Goal: Find specific page/section: Find specific page/section

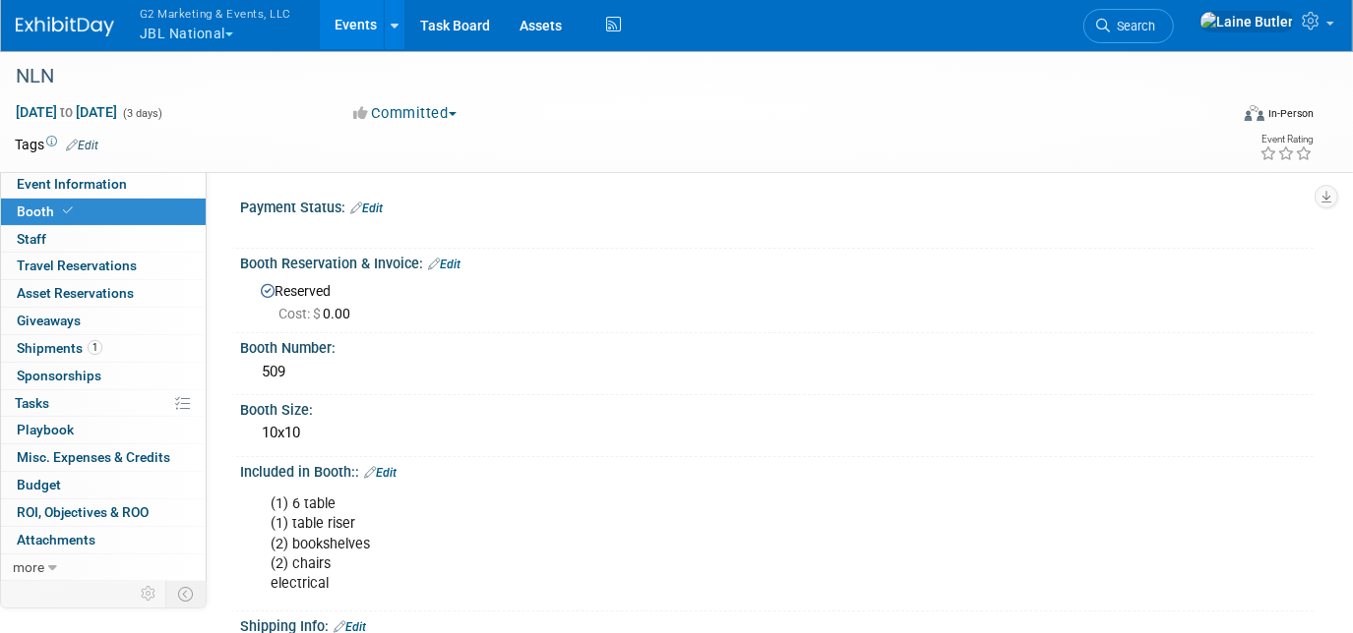
click at [197, 29] on button "G2 Marketing & Events, LLC JBL National" at bounding box center [227, 25] width 178 height 51
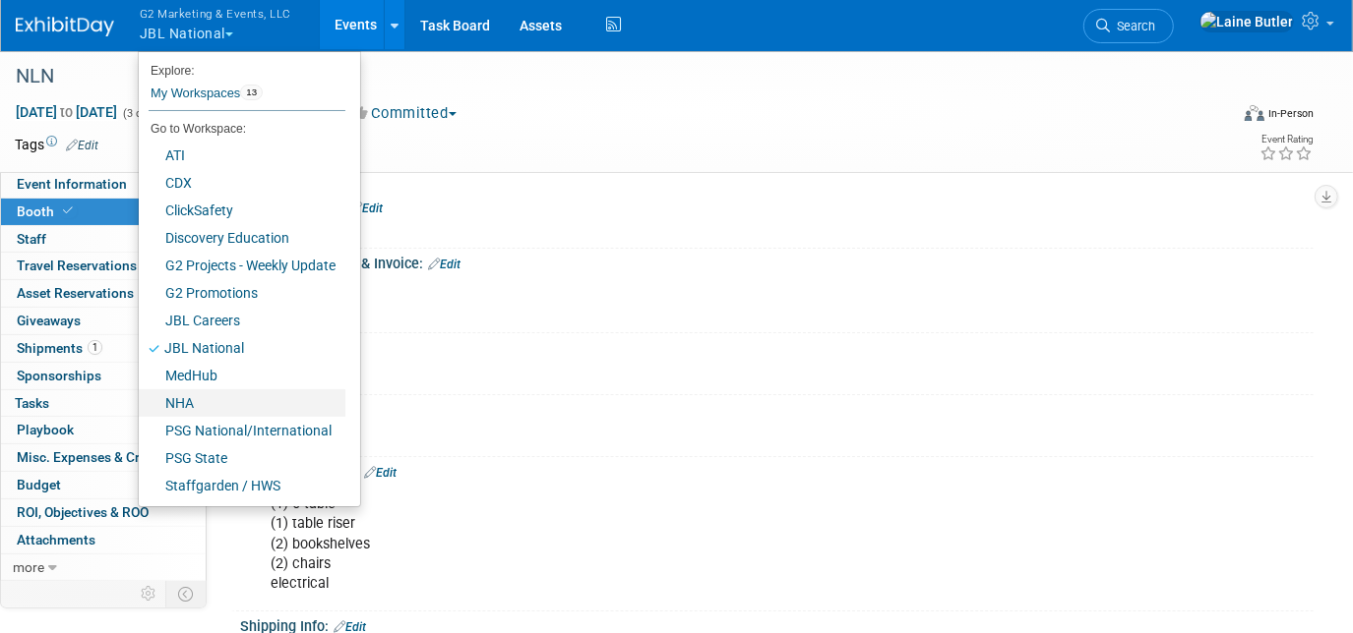
click at [259, 392] on link "NHA" at bounding box center [242, 404] width 207 height 28
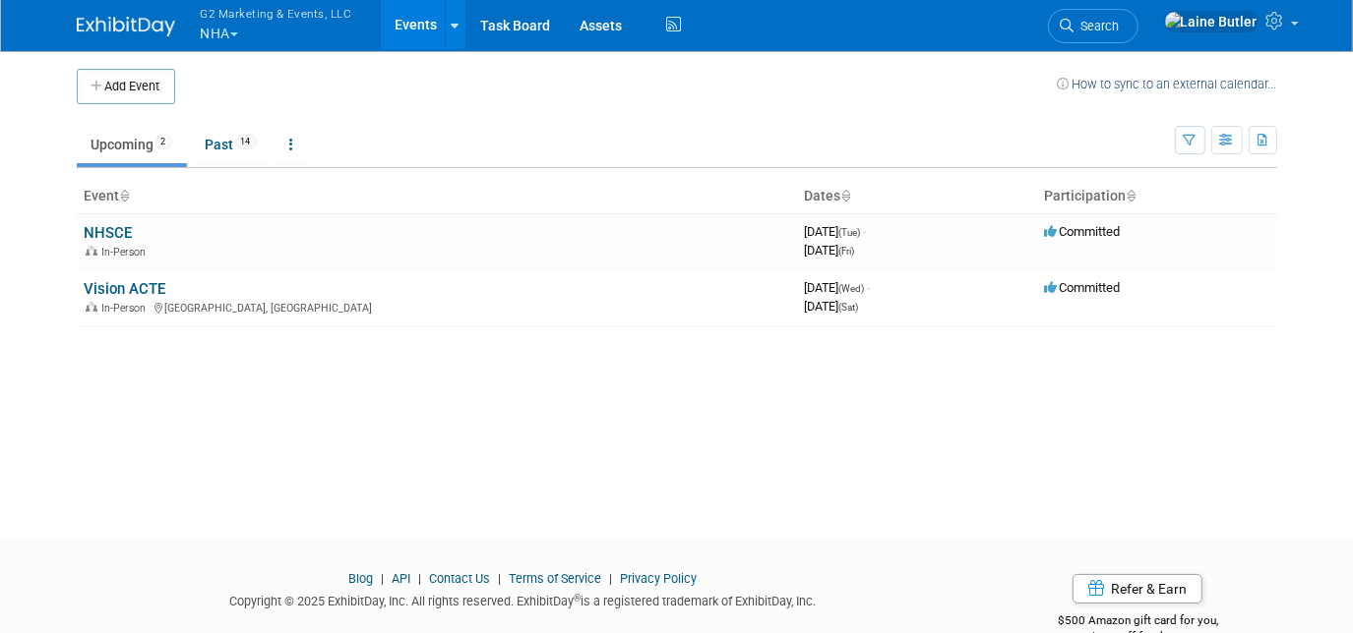
click at [105, 236] on link "NHSCE" at bounding box center [109, 233] width 48 height 18
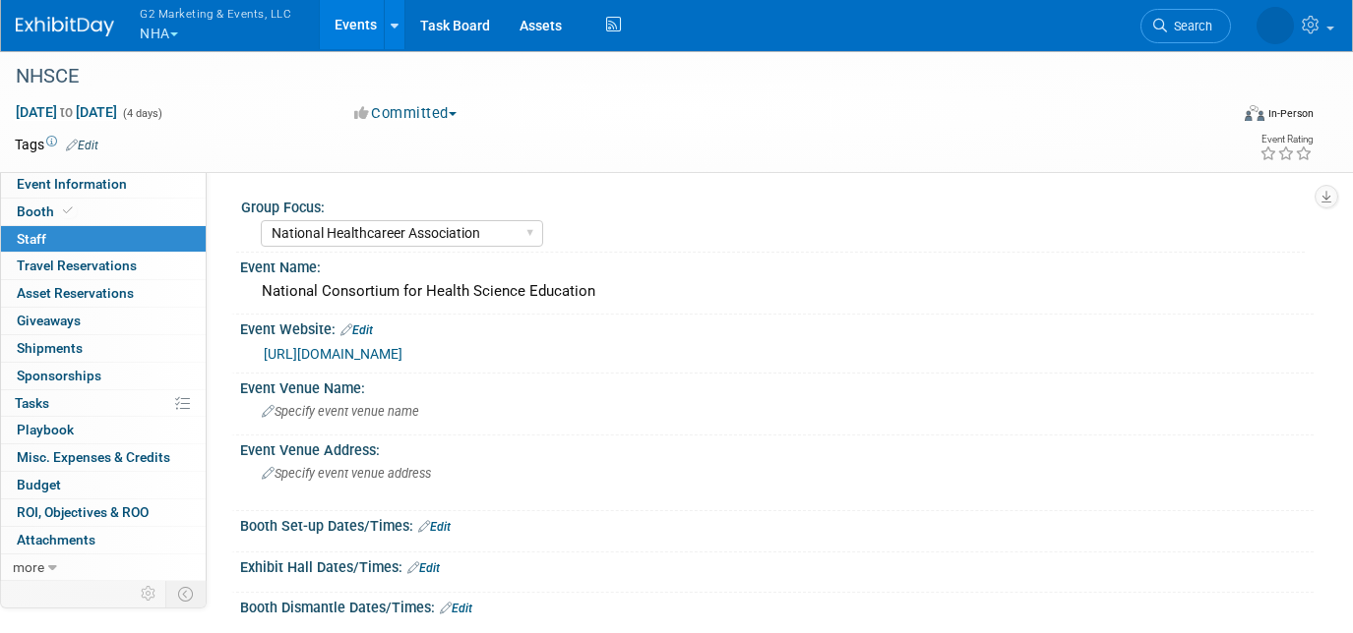
select select "National Healthcareer Association"
click at [402, 355] on link "[URL][DOMAIN_NAME]" at bounding box center [333, 354] width 139 height 16
